Goal: Task Accomplishment & Management: Manage account settings

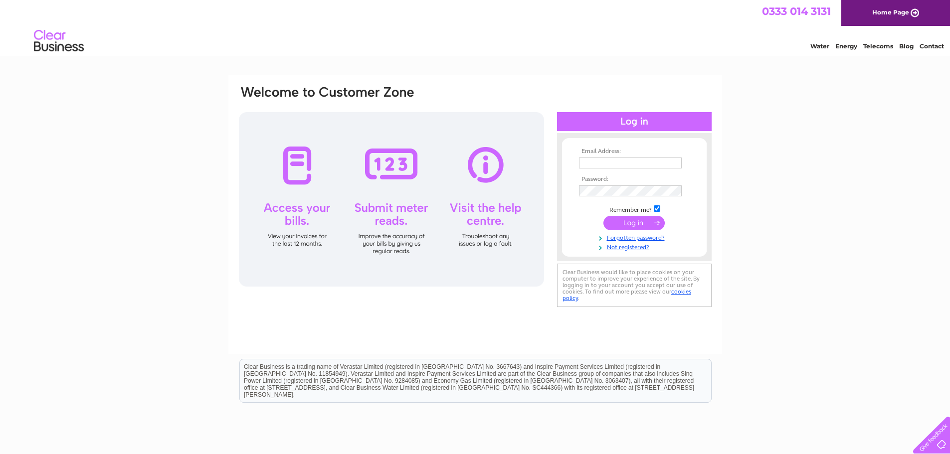
type input "anthony.stodart@ardmoor.co.uk"
click at [633, 223] on input "submit" at bounding box center [634, 223] width 61 height 14
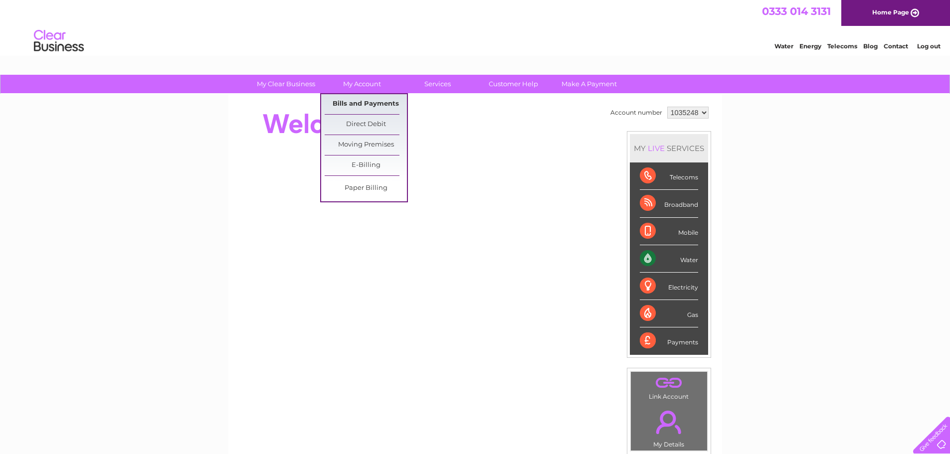
click at [363, 102] on link "Bills and Payments" at bounding box center [366, 104] width 82 height 20
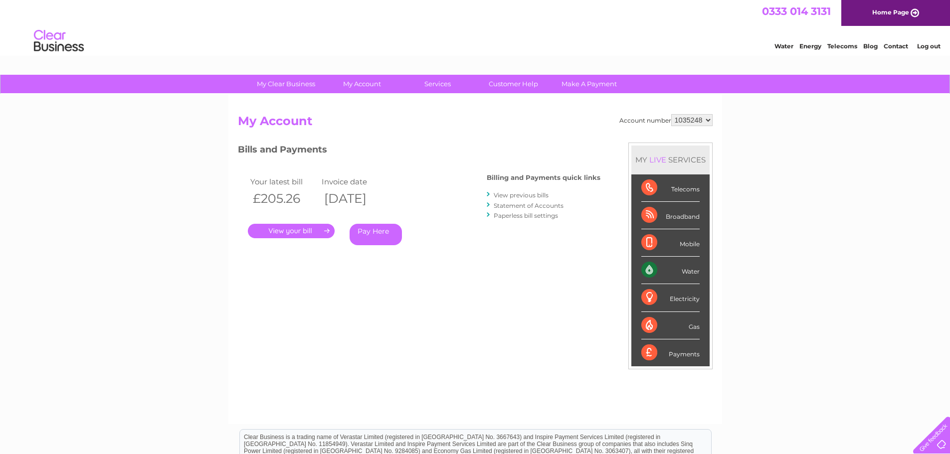
click at [295, 234] on link "." at bounding box center [291, 231] width 87 height 14
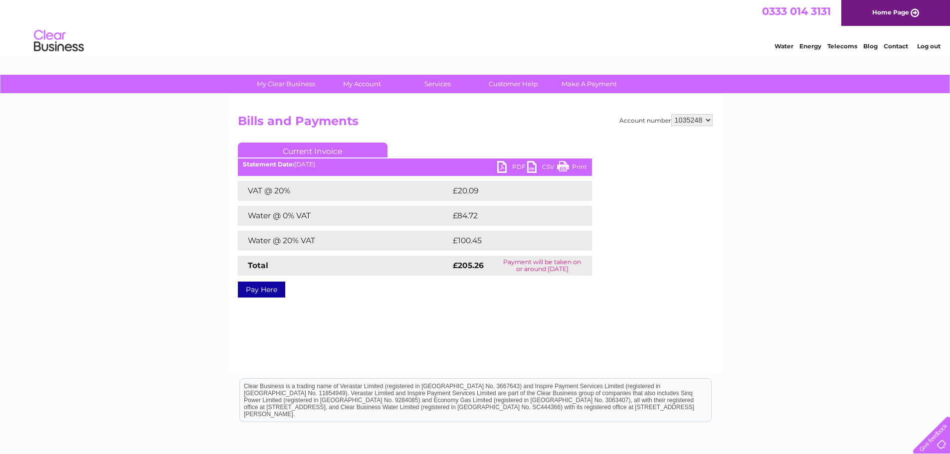
click at [506, 168] on link "PDF" at bounding box center [512, 168] width 30 height 14
